Goal: Task Accomplishment & Management: Manage account settings

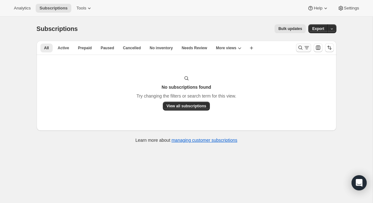
click at [302, 46] on icon "Search and filter results" at bounding box center [300, 47] width 6 height 6
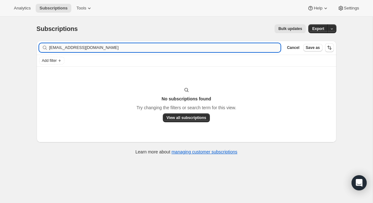
click at [159, 49] on input "[EMAIL_ADDRESS][DOMAIN_NAME]" at bounding box center [164, 47] width 231 height 9
type input "[EMAIL_ADDRESS][DOMAIN_NAME]"
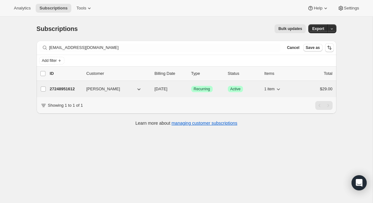
click at [72, 90] on p "27248951612" at bounding box center [66, 89] width 32 height 6
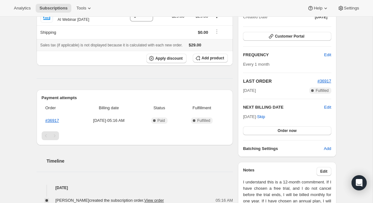
scroll to position [84, 0]
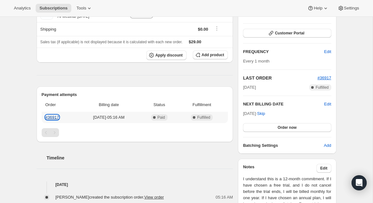
click at [52, 117] on link "#36917" at bounding box center [52, 117] width 14 height 5
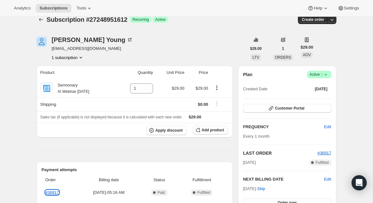
scroll to position [0, 0]
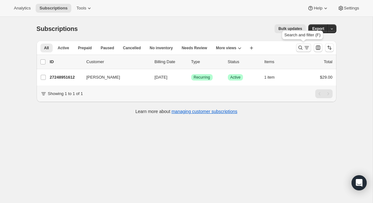
click at [300, 49] on icon "Search and filter results" at bounding box center [300, 47] width 6 height 6
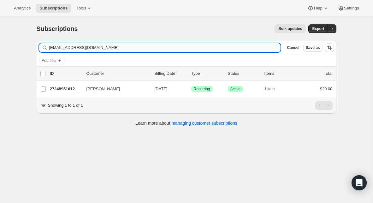
click at [123, 45] on input "[EMAIL_ADDRESS][DOMAIN_NAME]" at bounding box center [164, 47] width 231 height 9
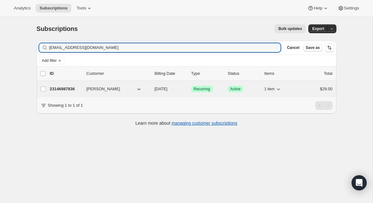
type input "[EMAIL_ADDRESS][DOMAIN_NAME]"
click at [67, 90] on p "23146987836" at bounding box center [66, 89] width 32 height 6
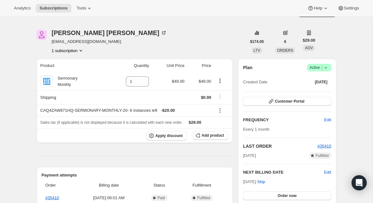
scroll to position [16, 0]
click at [211, 137] on span "Add product" at bounding box center [213, 134] width 22 height 5
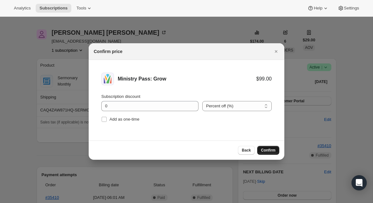
click at [268, 148] on span "Confirm" at bounding box center [268, 150] width 15 height 5
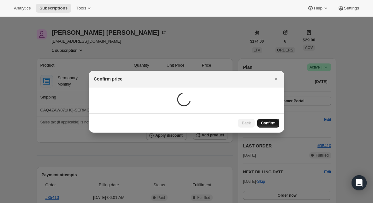
scroll to position [16, 0]
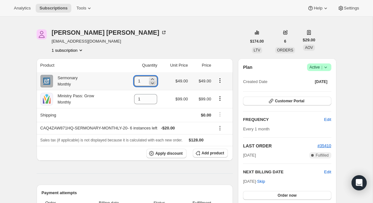
click at [152, 84] on icon at bounding box center [152, 83] width 6 height 6
type input "0"
